Goal: Information Seeking & Learning: Check status

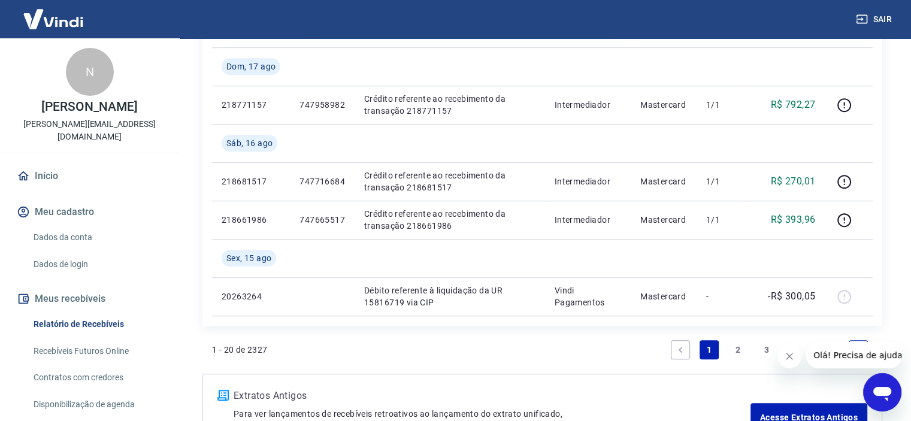
scroll to position [897, 0]
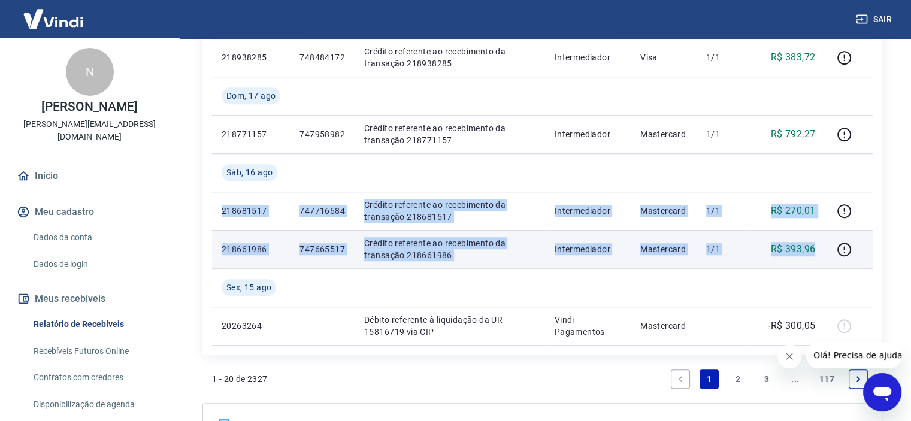
drag, startPoint x: 218, startPoint y: 213, endPoint x: 822, endPoint y: 253, distance: 605.3
copy tbody "218681517 747716684 Crédito referente ao recebimento da transação 218681517 Int…"
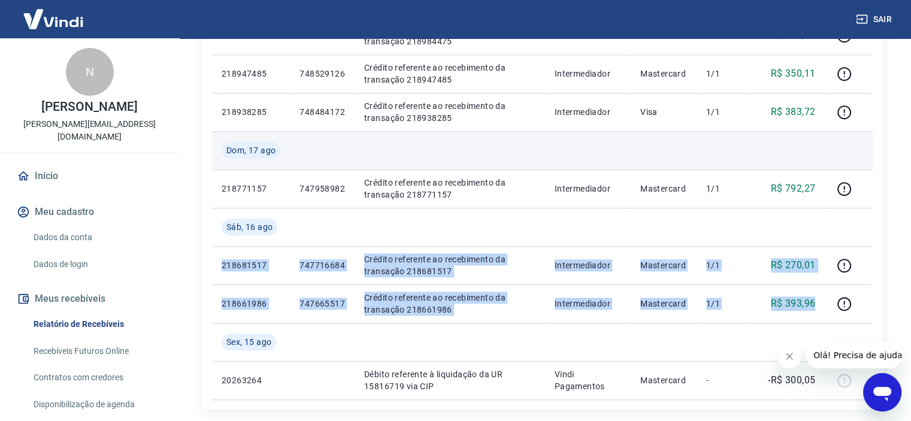
scroll to position [777, 0]
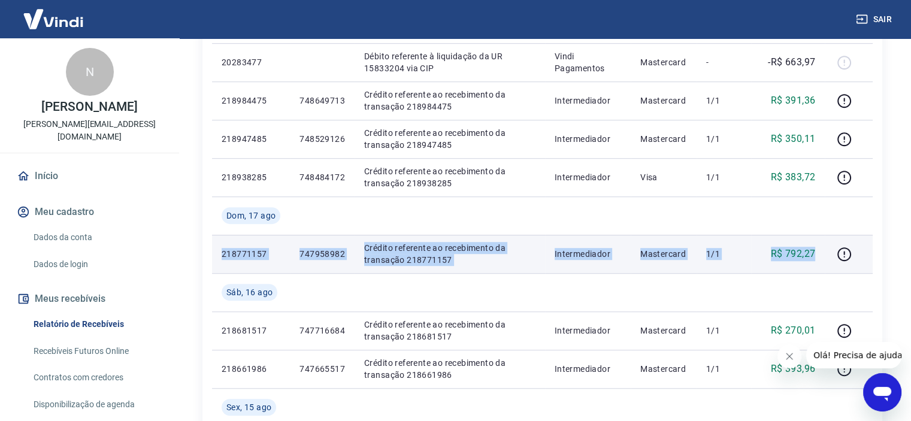
drag, startPoint x: 220, startPoint y: 255, endPoint x: 824, endPoint y: 252, distance: 603.9
click at [824, 252] on tr "218771157 747958982 Crédito referente ao recebimento da transação 218771157 Int…" at bounding box center [542, 254] width 661 height 38
copy tr "218771157 747958982 Crédito referente ao recebimento da transação 218771157 Int…"
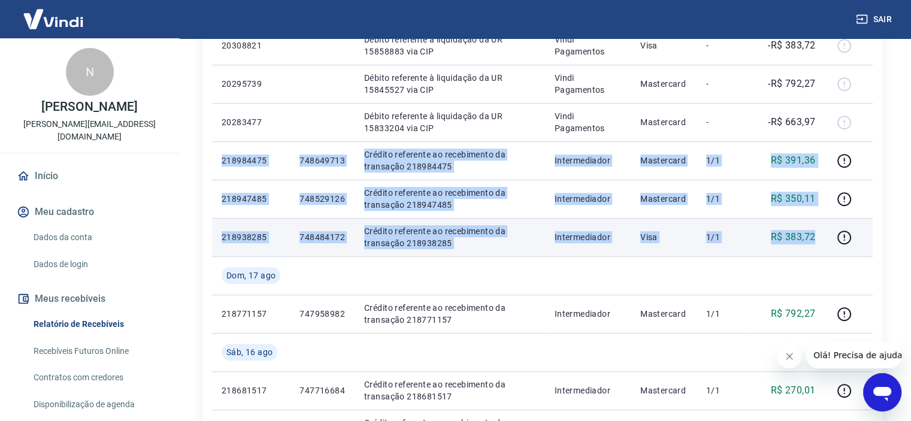
drag, startPoint x: 218, startPoint y: 156, endPoint x: 822, endPoint y: 241, distance: 609.8
click at [822, 241] on tbody "Qua, 20 ago 20348638 Débito referente à liquidação da UR 15892168 via CIP Vindi…" at bounding box center [542, 26] width 661 height 997
copy tbody "218984475 748649713 Crédito referente ao recebimento da transação 218984475 Int…"
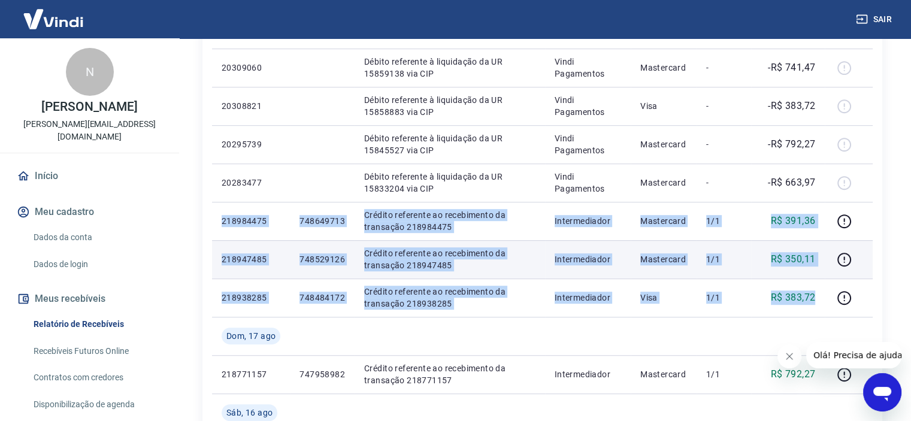
scroll to position [657, 0]
